Goal: Communication & Community: Answer question/provide support

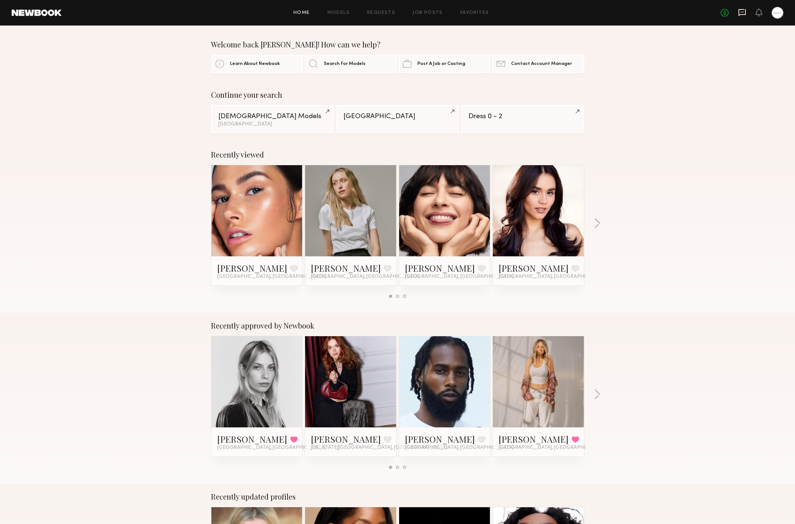
click at [742, 12] on icon at bounding box center [742, 12] width 8 height 8
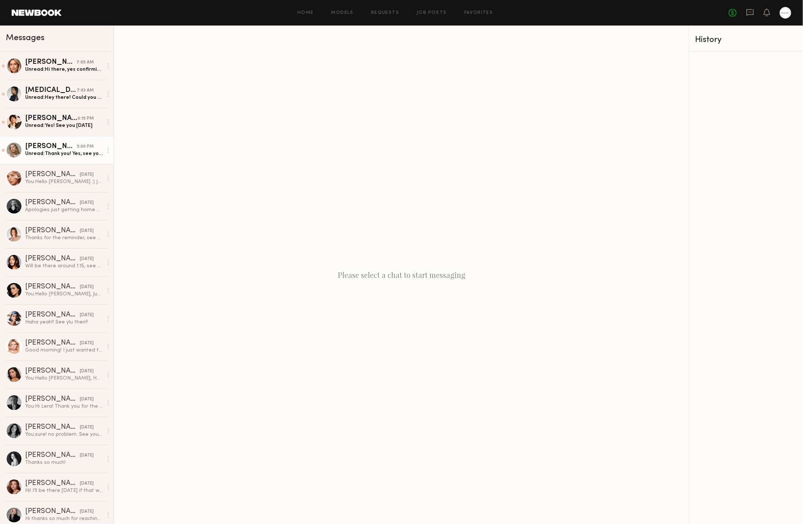
click at [72, 150] on div "Unread: Thank you! Yes, see you then ☺️" at bounding box center [64, 153] width 78 height 7
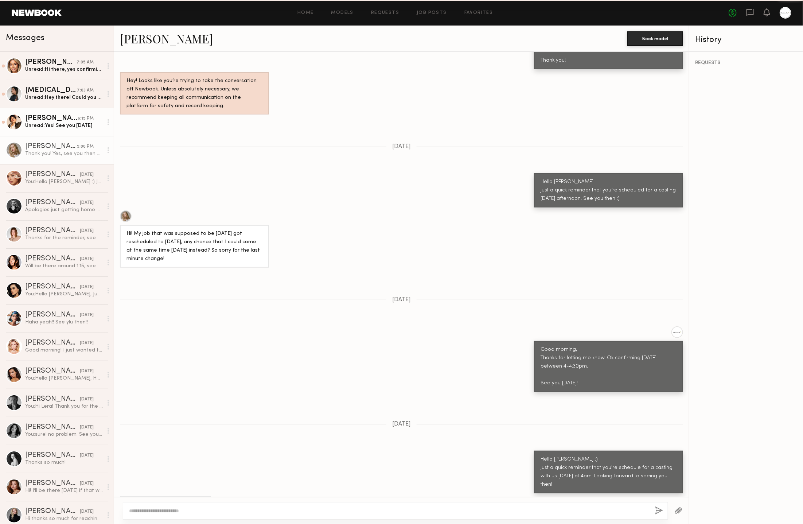
scroll to position [701, 0]
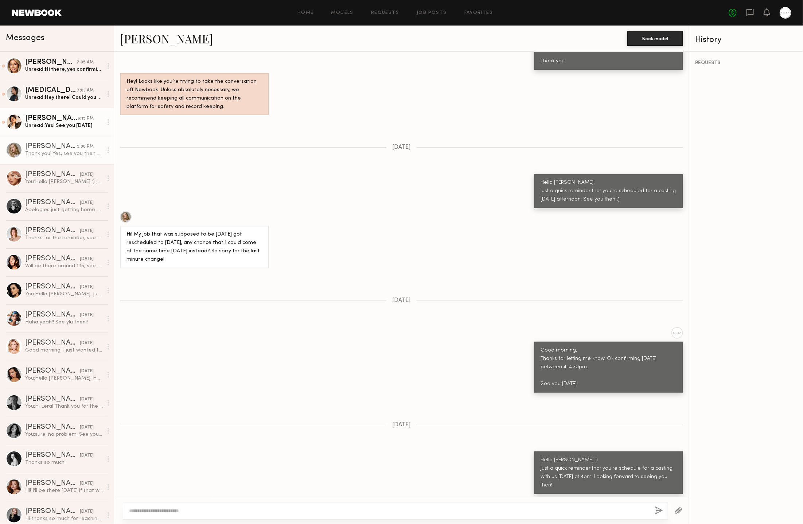
click at [78, 121] on div "6:15 PM" at bounding box center [86, 118] width 16 height 7
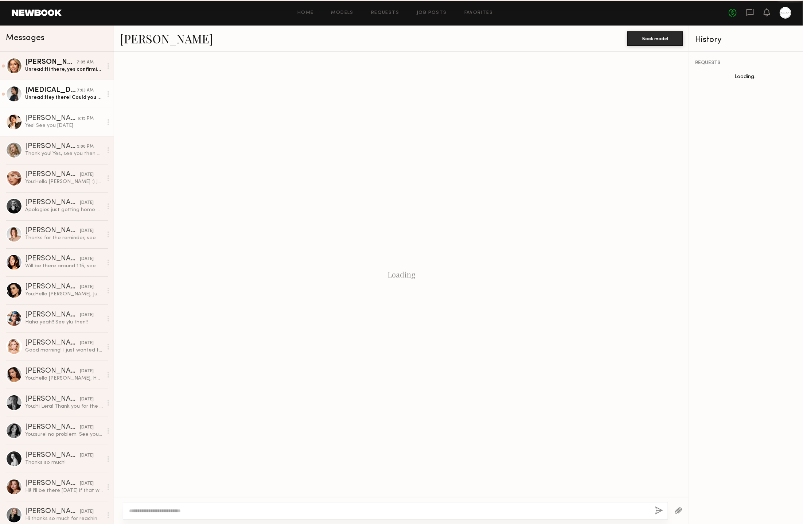
scroll to position [496, 0]
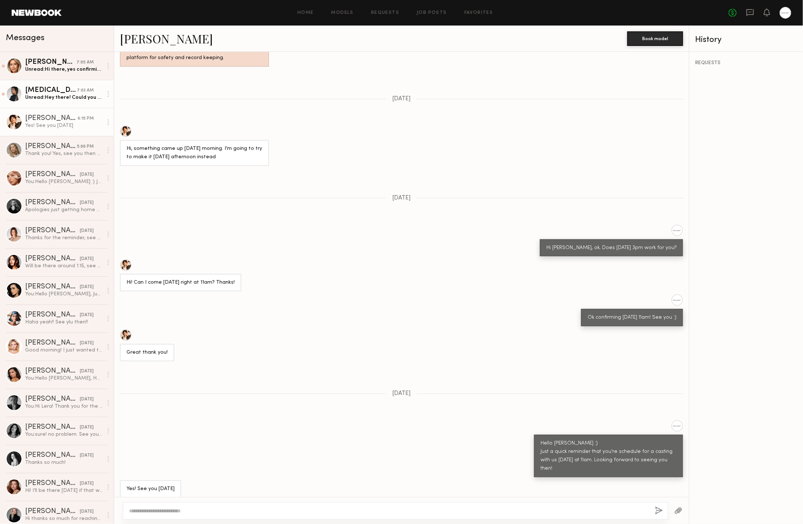
click at [79, 93] on div "7:03 AM" at bounding box center [85, 90] width 17 height 7
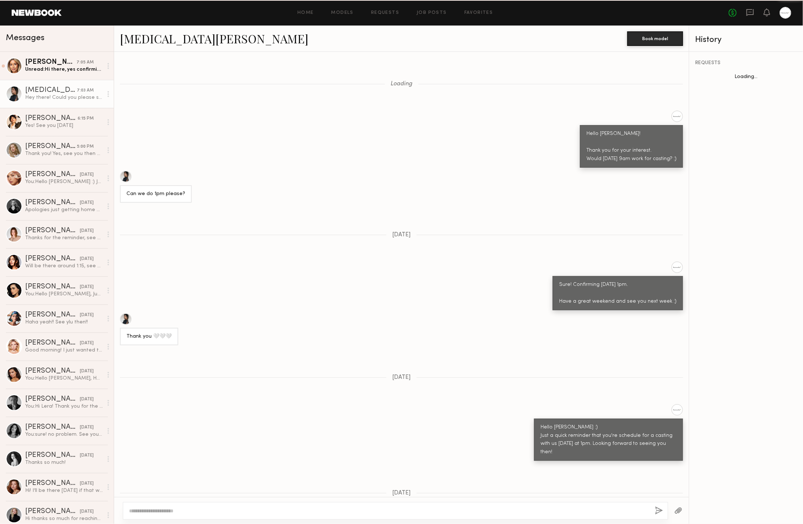
scroll to position [288, 0]
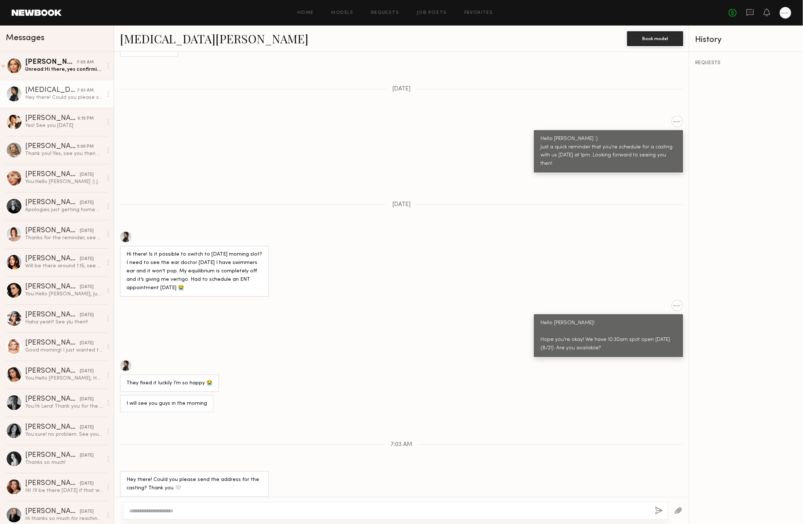
click at [354, 364] on div "They fixed it luckily I’m so happy 😭" at bounding box center [401, 376] width 575 height 32
click at [328, 508] on textarea at bounding box center [389, 510] width 520 height 7
type textarea "*"
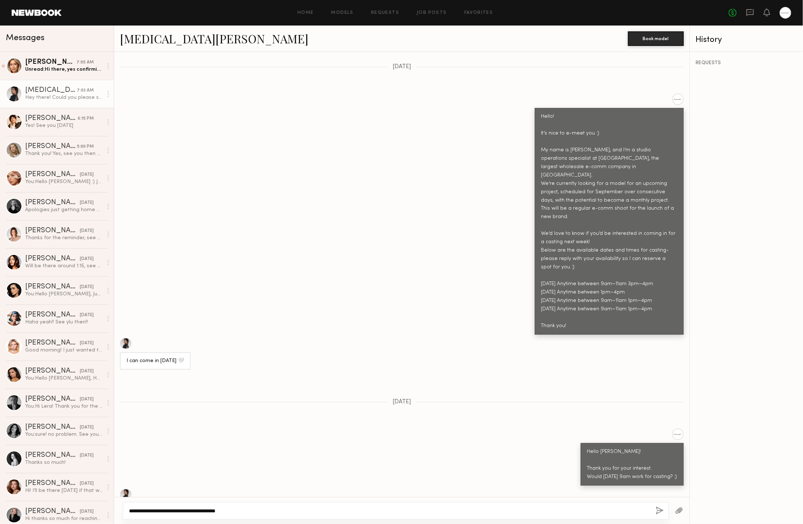
scroll to position [815, 0]
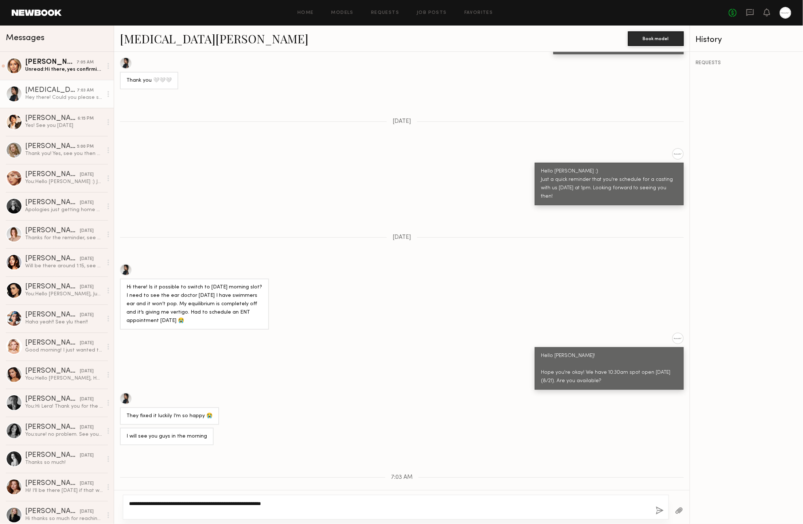
paste textarea "**********"
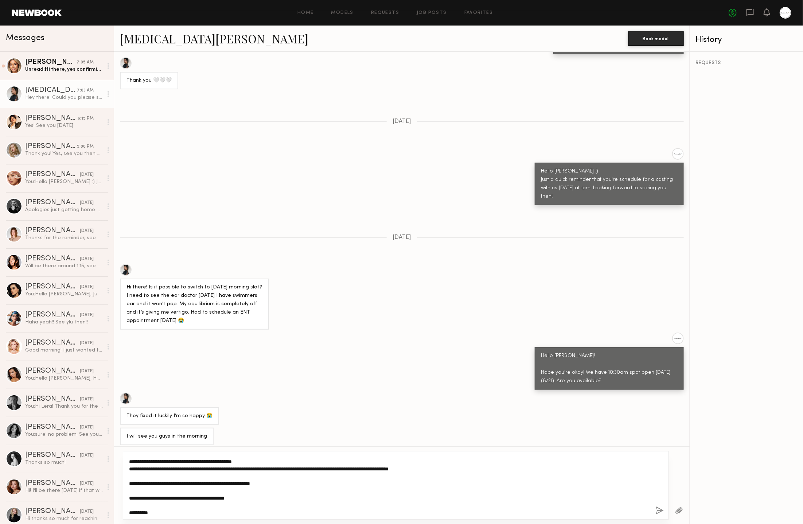
scroll to position [0, 0]
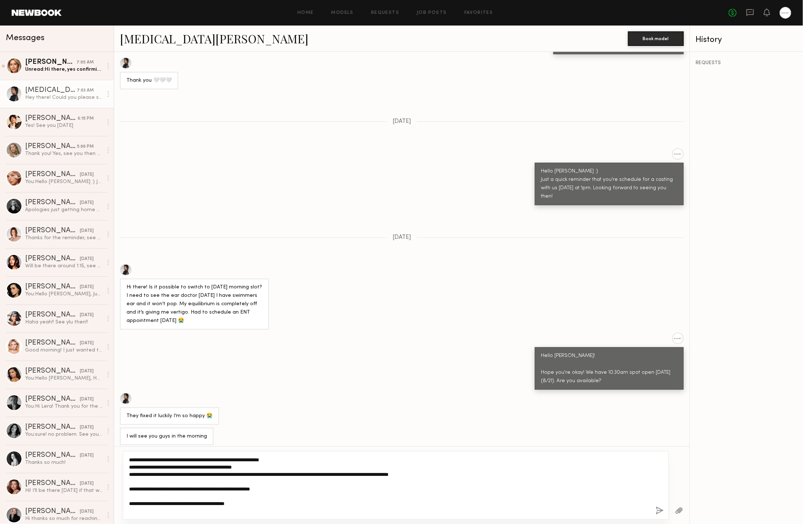
click at [304, 461] on textarea "**********" at bounding box center [389, 485] width 521 height 58
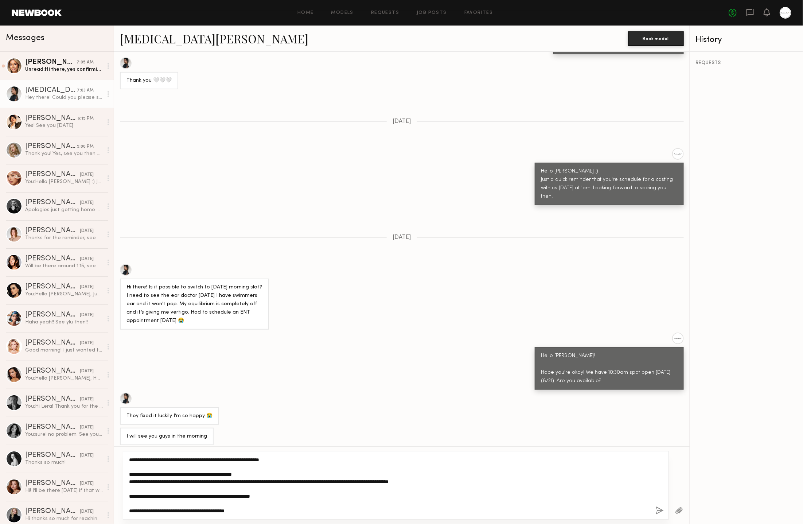
scroll to position [14, 0]
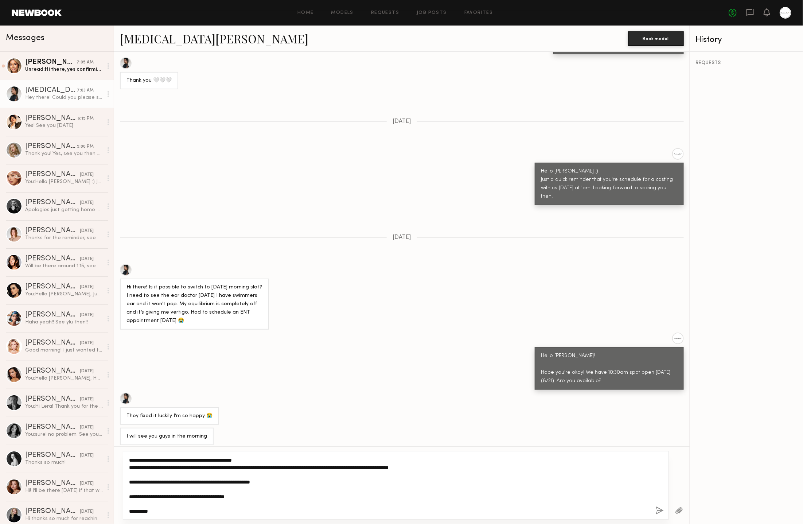
click at [311, 497] on textarea "**********" at bounding box center [389, 485] width 521 height 58
type textarea "**********"
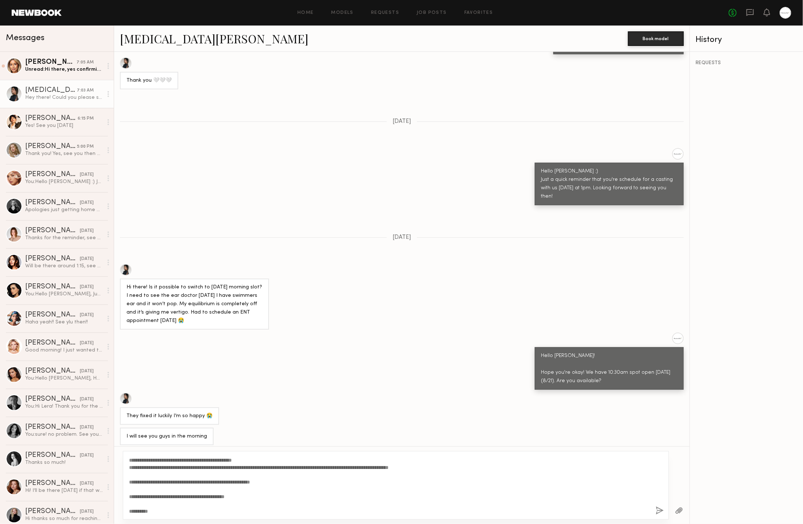
click at [661, 509] on button "button" at bounding box center [660, 510] width 8 height 9
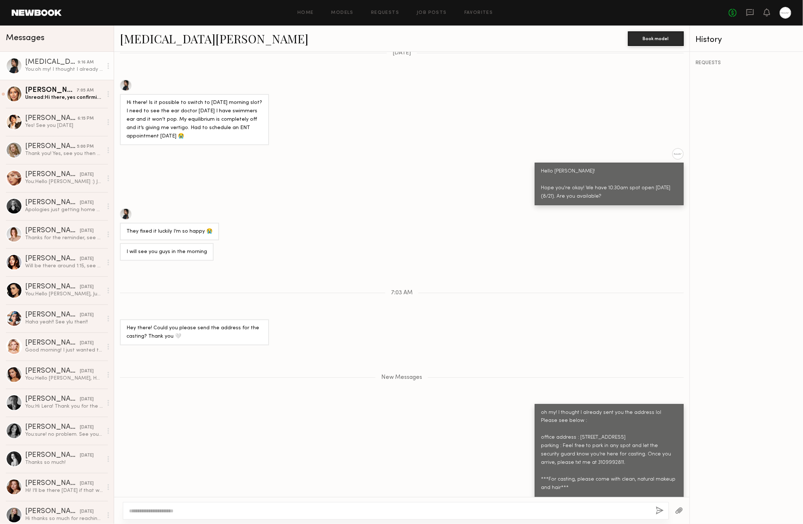
scroll to position [1045, 0]
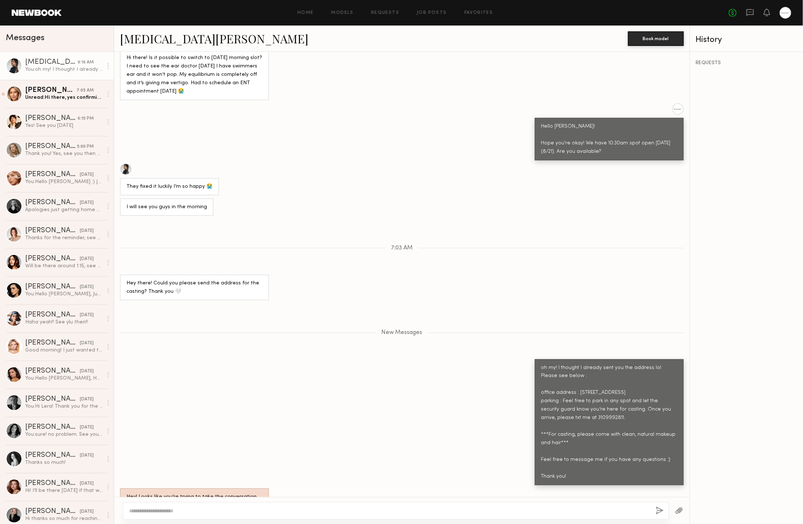
click at [354, 375] on div "oh my! I thought I already sent you the address lol Please see below : office a…" at bounding box center [402, 422] width 576 height 126
click at [75, 100] on div "Unread: Hi there, yes confirming on my end! I’m planning to head over after my …" at bounding box center [64, 97] width 78 height 7
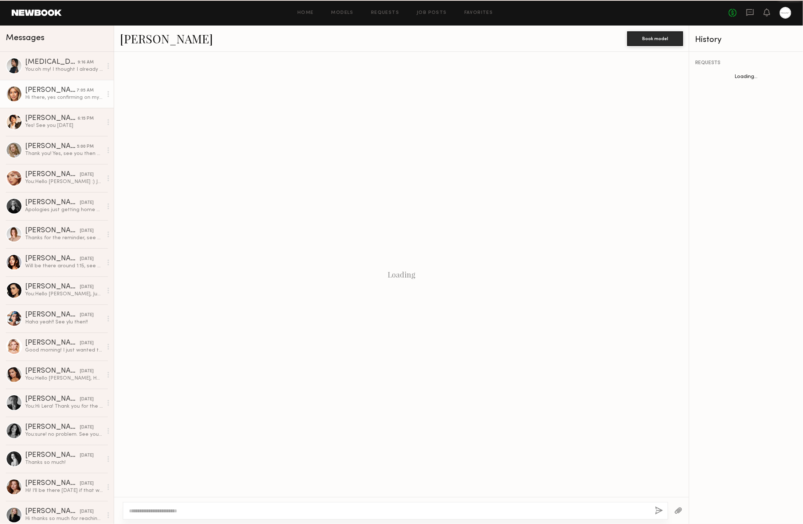
scroll to position [619, 0]
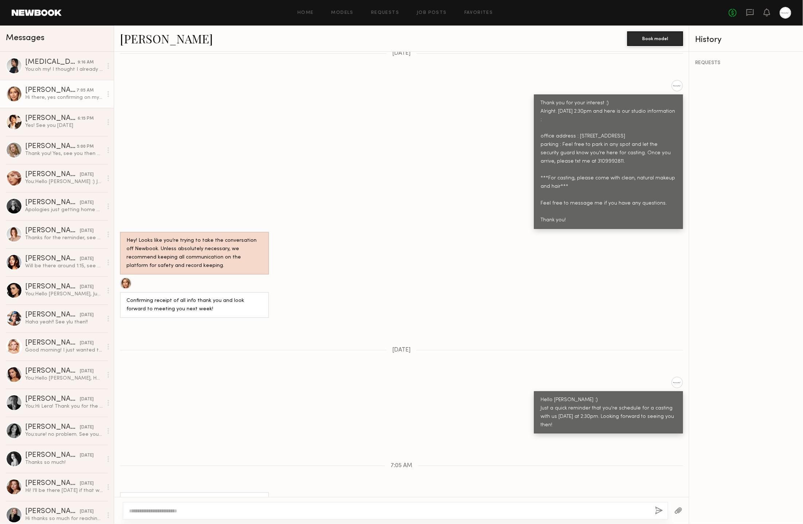
click at [271, 393] on div "Hello [PERSON_NAME] :) Just a quick reminder that you're schedule for a casting…" at bounding box center [401, 405] width 575 height 57
click at [220, 512] on textarea at bounding box center [389, 510] width 520 height 7
type textarea "**********"
click at [658, 512] on button "button" at bounding box center [660, 510] width 8 height 9
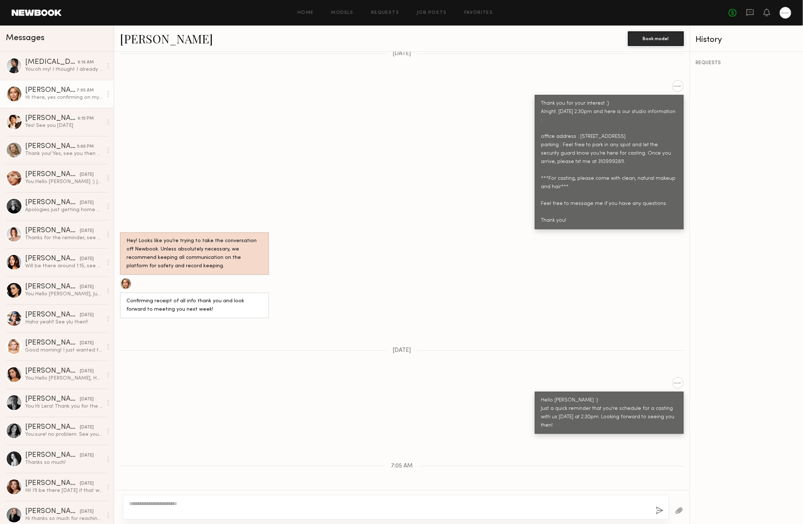
scroll to position [726, 0]
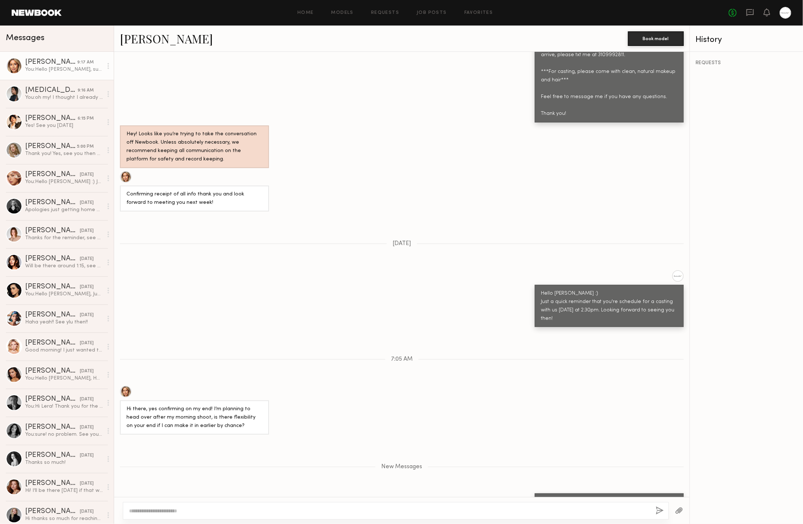
click at [377, 356] on div "7:05 AM" at bounding box center [402, 359] width 576 height 6
click at [399, 125] on div "Hey! Looks like you’re trying to take the conversation off Newbook. Unless abso…" at bounding box center [402, 146] width 576 height 43
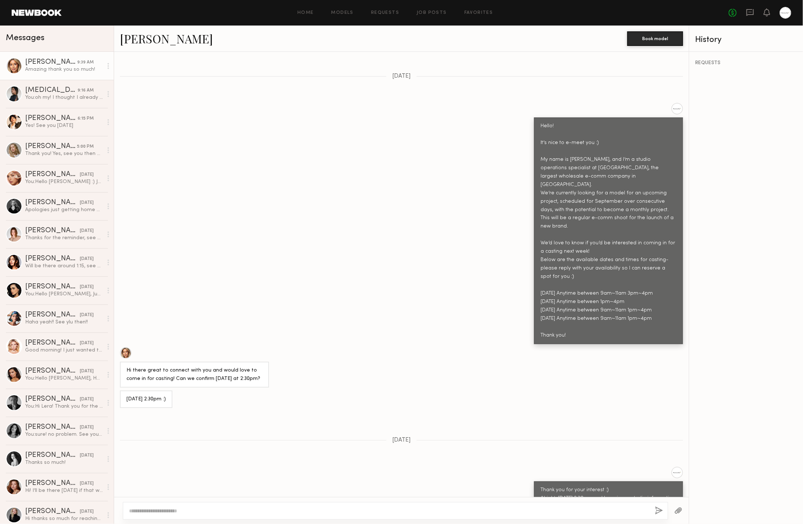
scroll to position [220, 0]
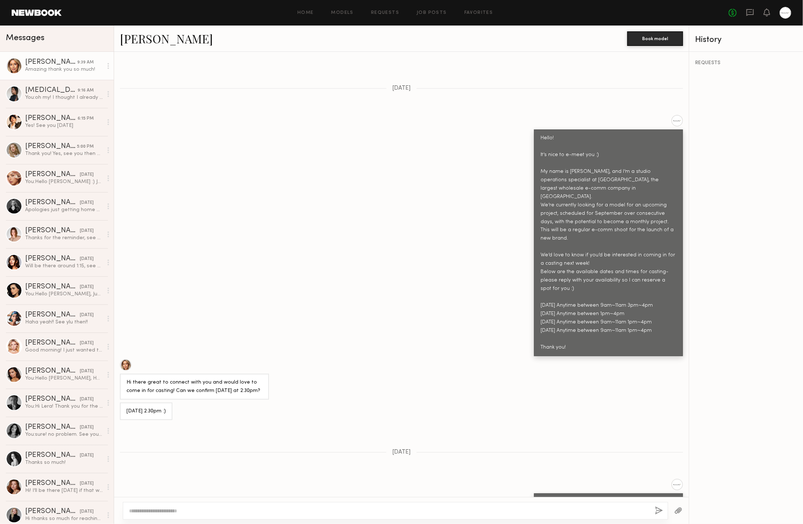
click at [635, 190] on div "Hello! It’s nice to e-meet you :) My name is [PERSON_NAME], and I’m a studio op…" at bounding box center [609, 243] width 136 height 218
click at [620, 202] on div "Hello! It’s nice to e-meet you :) My name is [PERSON_NAME], and I’m a studio op…" at bounding box center [609, 243] width 136 height 218
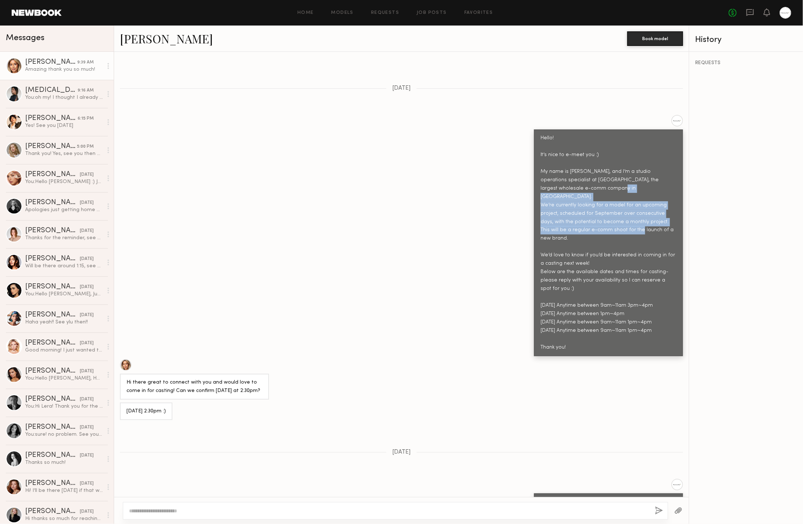
drag, startPoint x: 531, startPoint y: 179, endPoint x: 656, endPoint y: 214, distance: 129.8
click at [656, 214] on div "Hello! It’s nice to e-meet you :) My name is [PERSON_NAME], and I’m a studio op…" at bounding box center [608, 242] width 149 height 227
copy div "We’re currently looking for a model for an upcoming project, scheduled for Sept…"
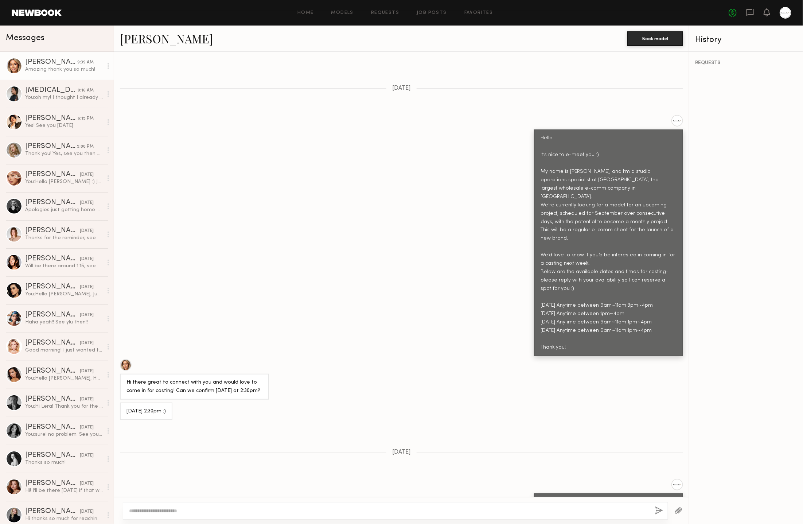
click at [384, 207] on div "Hello! It’s nice to e-meet you :) My name is [PERSON_NAME], and I’m a studio op…" at bounding box center [401, 235] width 575 height 241
